Goal: Information Seeking & Learning: Learn about a topic

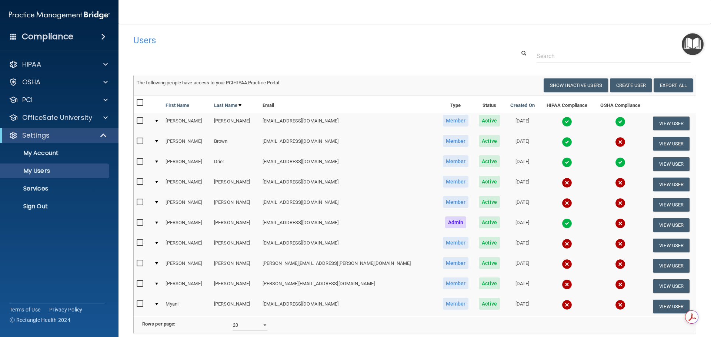
select select "20"
click at [34, 117] on p "OfficeSafe University" at bounding box center [57, 117] width 70 height 9
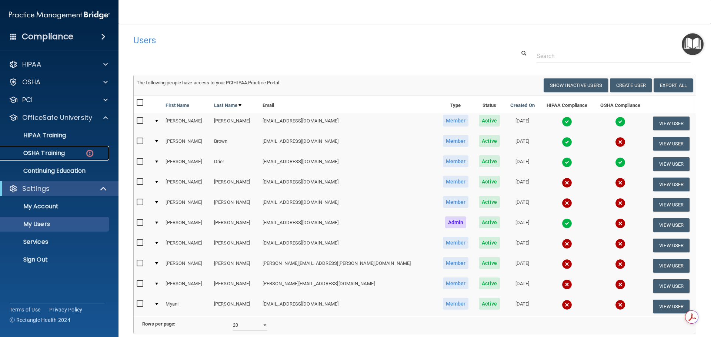
click at [55, 151] on p "OSHA Training" at bounding box center [35, 153] width 60 height 7
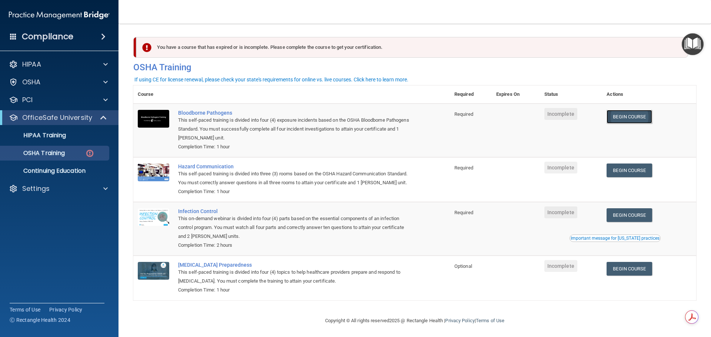
click at [636, 119] on link "Begin Course" at bounding box center [629, 117] width 45 height 14
click at [102, 118] on span at bounding box center [104, 117] width 6 height 9
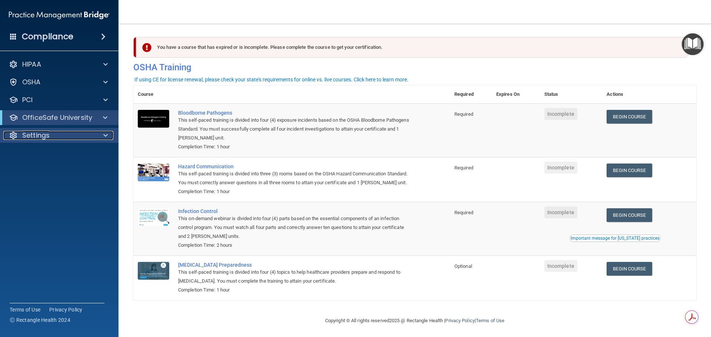
click at [42, 136] on p "Settings" at bounding box center [35, 135] width 27 height 9
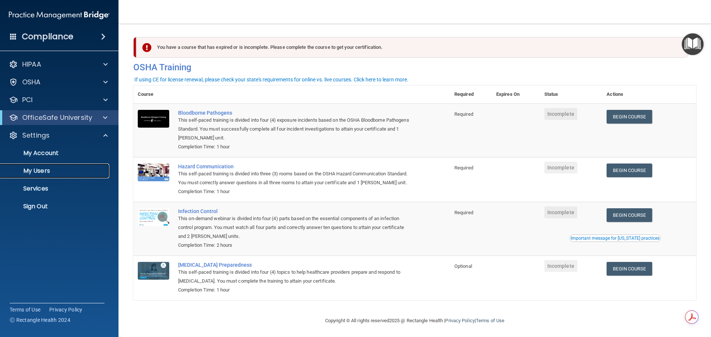
click at [39, 167] on p "My Users" at bounding box center [55, 170] width 101 height 7
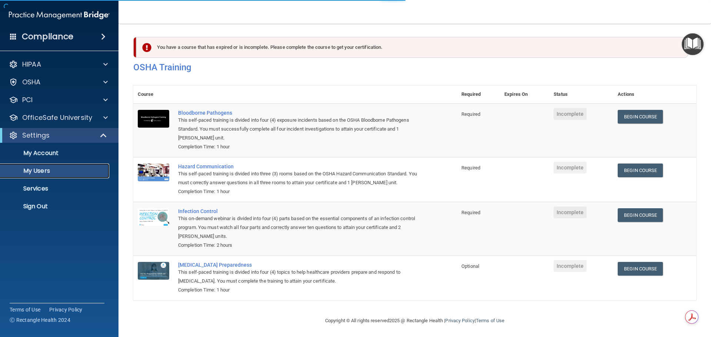
select select "20"
